Goal: Task Accomplishment & Management: Manage account settings

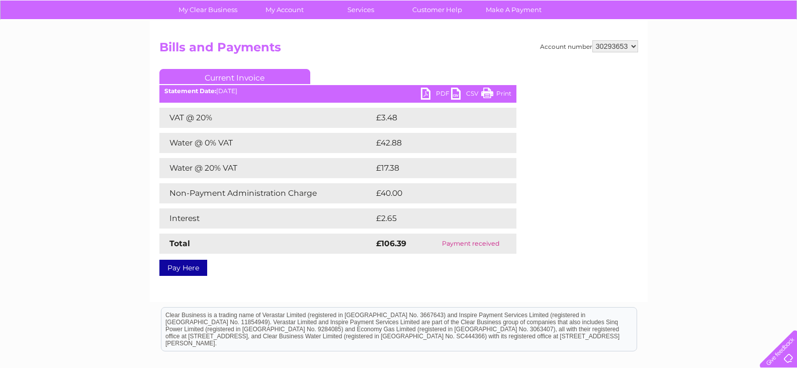
scroll to position [50, 0]
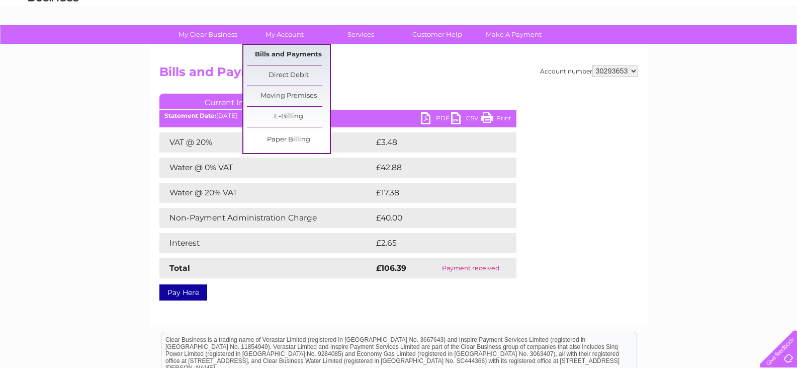
click at [302, 55] on link "Bills and Payments" at bounding box center [288, 55] width 83 height 20
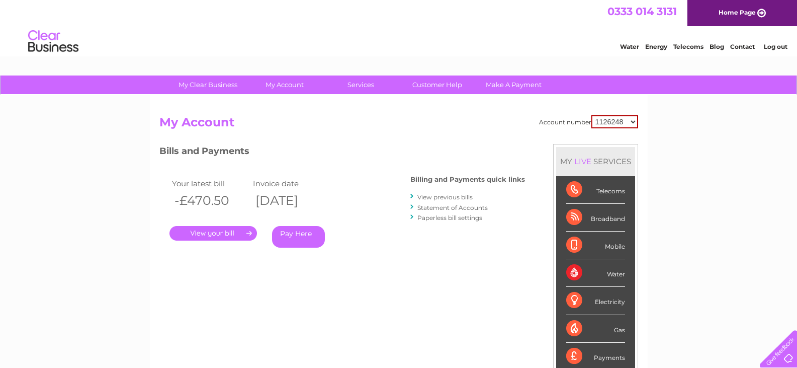
click at [624, 120] on select "1126248 30293653 30319204" at bounding box center [615, 121] width 47 height 13
select select "30293653"
click at [592, 115] on select "1126248 30293653 30319204" at bounding box center [615, 121] width 47 height 13
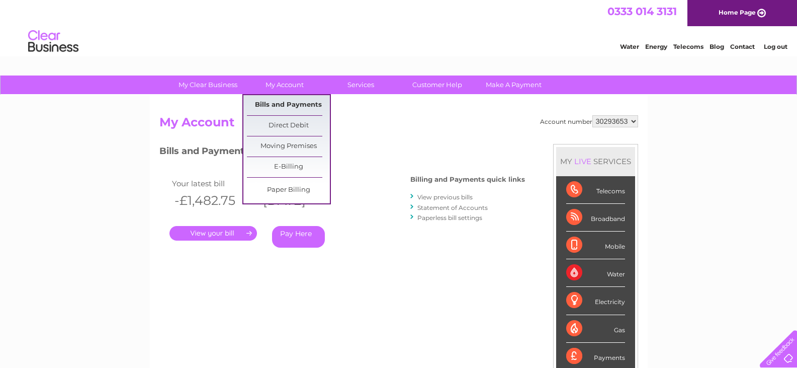
click at [291, 102] on link "Bills and Payments" at bounding box center [288, 105] width 83 height 20
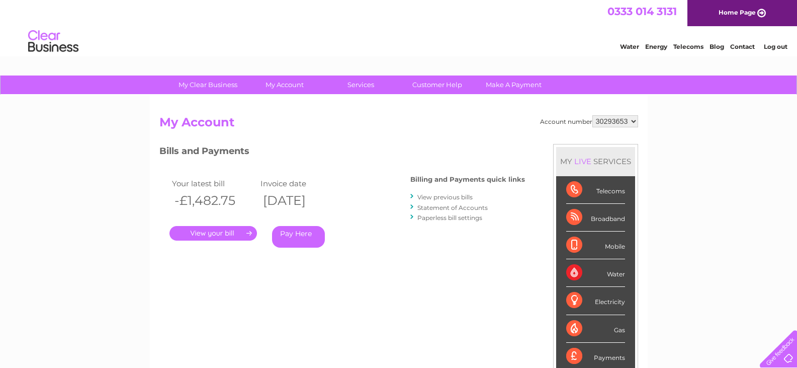
click at [459, 196] on link "View previous bills" at bounding box center [445, 197] width 55 height 8
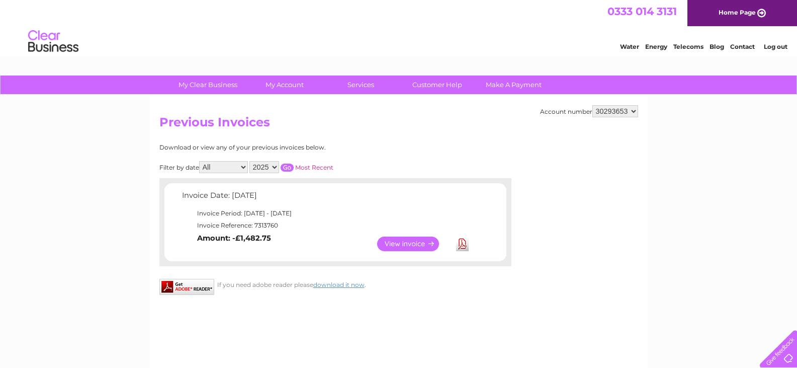
click at [277, 165] on select "2025 2024" at bounding box center [265, 167] width 30 height 12
select select "2024"
click at [251, 161] on select "2025 2024" at bounding box center [265, 167] width 30 height 12
click at [291, 169] on input "button" at bounding box center [287, 168] width 13 height 8
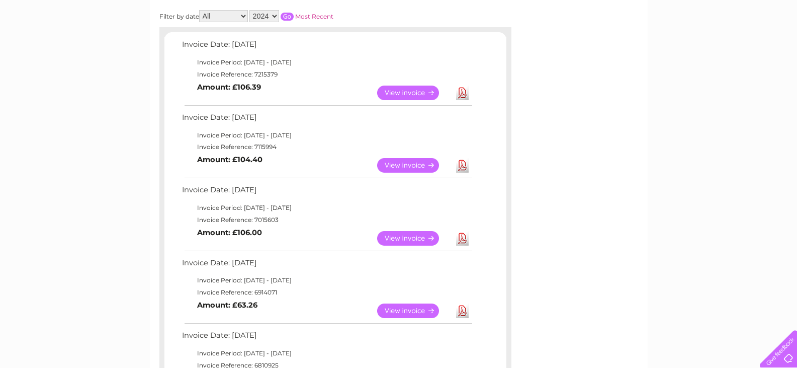
scroll to position [201, 0]
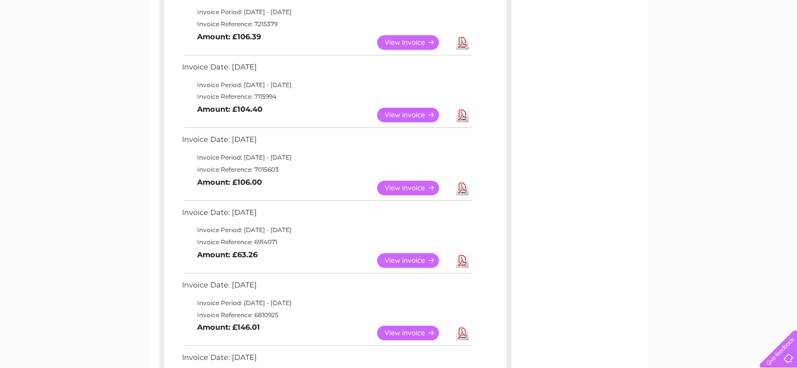
click at [415, 116] on link "View" at bounding box center [414, 115] width 74 height 15
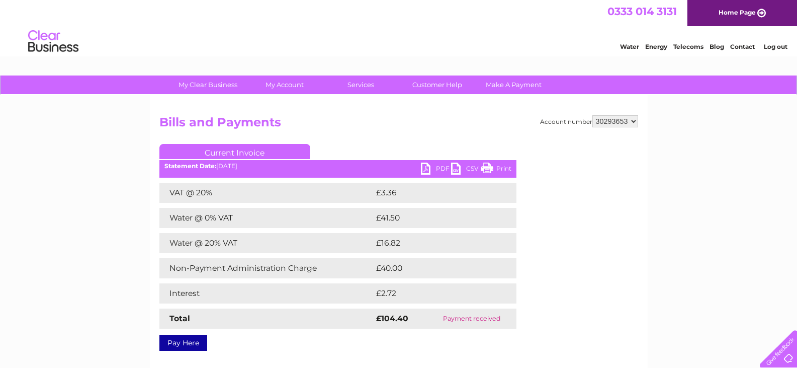
click at [431, 166] on link "PDF" at bounding box center [436, 170] width 30 height 15
